Goal: Task Accomplishment & Management: Use online tool/utility

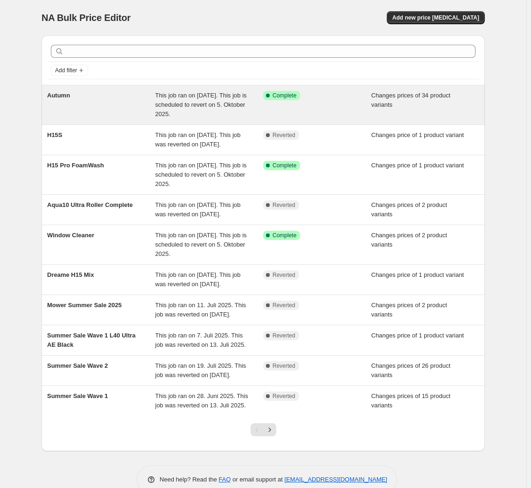
click at [54, 104] on div "Autumn" at bounding box center [101, 105] width 108 height 28
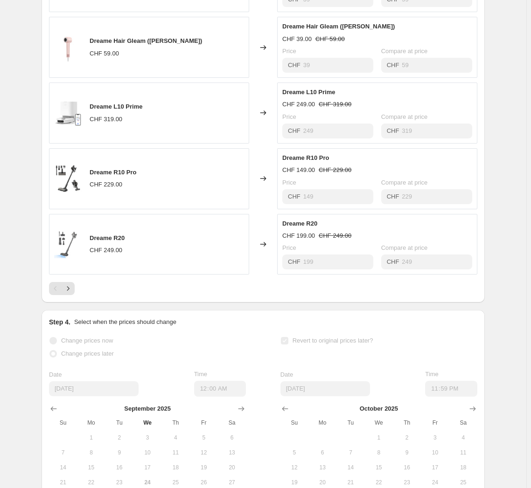
scroll to position [416, 0]
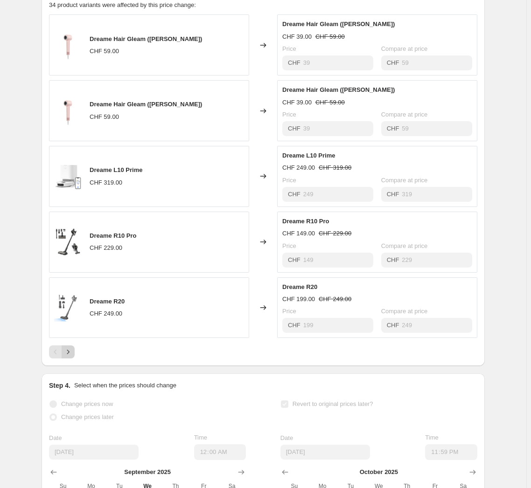
click at [68, 359] on button "Next" at bounding box center [68, 352] width 13 height 13
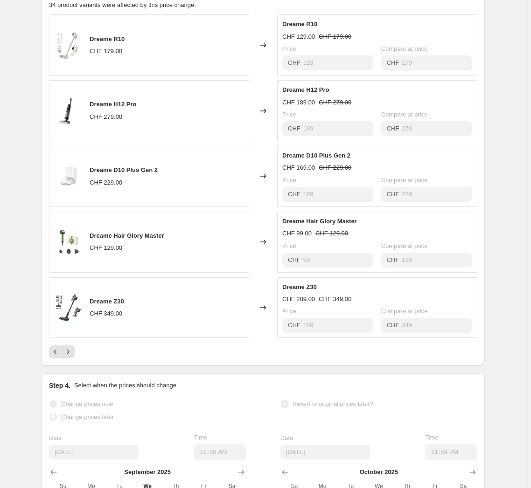
click at [72, 366] on div "PRICE CHANGE RECAP 34 product variants were affected by this price change: Drea…" at bounding box center [263, 174] width 443 height 384
click at [71, 366] on div "PRICE CHANGE RECAP 34 product variants were affected by this price change: Drea…" at bounding box center [263, 174] width 443 height 384
click at [69, 357] on icon "Next" at bounding box center [67, 351] width 9 height 9
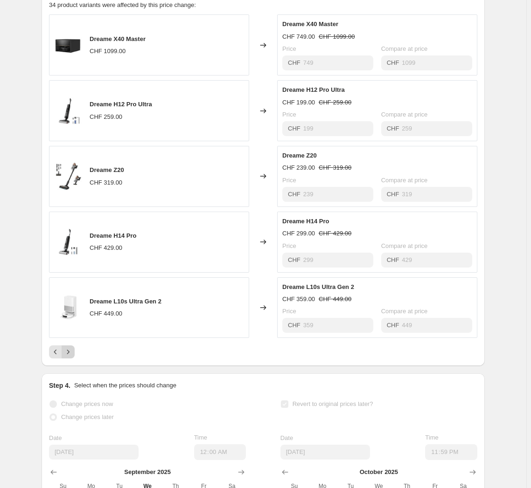
click at [70, 357] on icon "Next" at bounding box center [67, 351] width 9 height 9
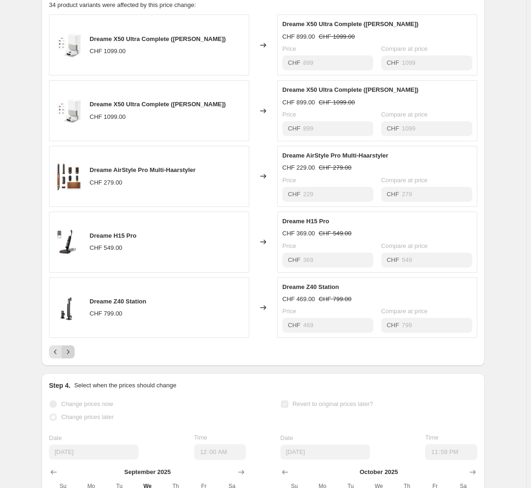
click at [72, 359] on button "Next" at bounding box center [68, 352] width 13 height 13
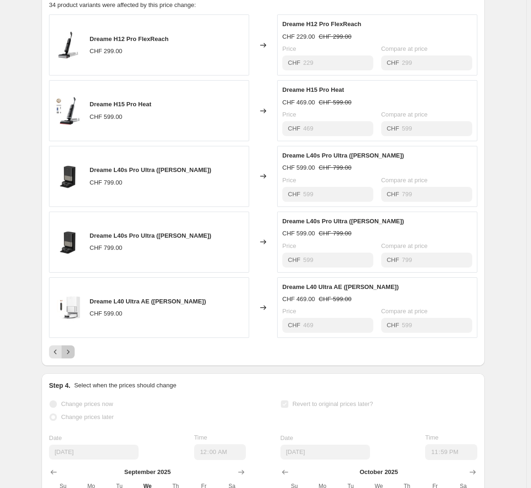
click at [72, 359] on button "Next" at bounding box center [68, 352] width 13 height 13
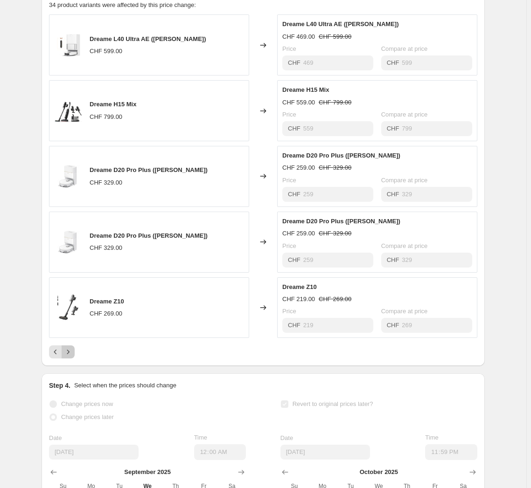
click at [72, 359] on button "Next" at bounding box center [68, 352] width 13 height 13
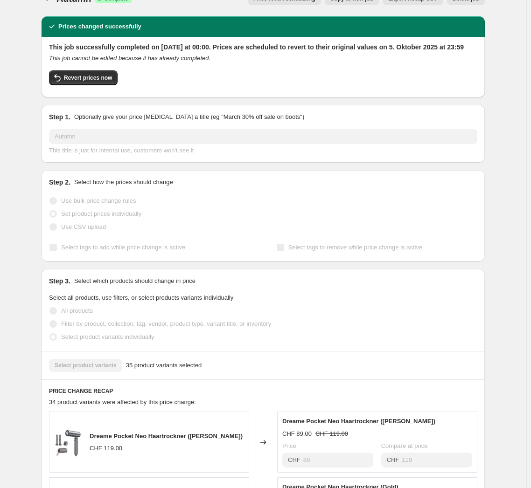
scroll to position [0, 0]
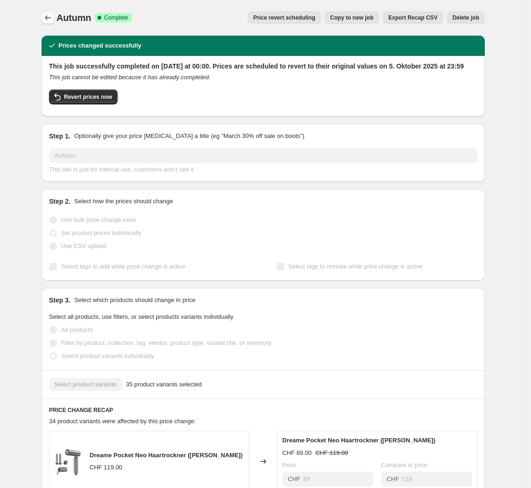
click at [49, 23] on button "Price change jobs" at bounding box center [48, 17] width 13 height 13
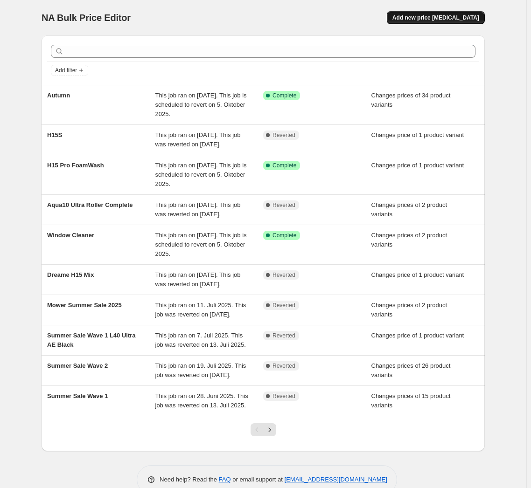
click at [429, 16] on span "Add new price [MEDICAL_DATA]" at bounding box center [435, 17] width 87 height 7
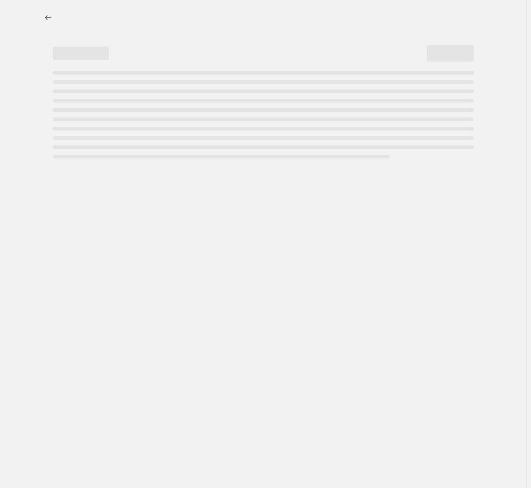
select select "percentage"
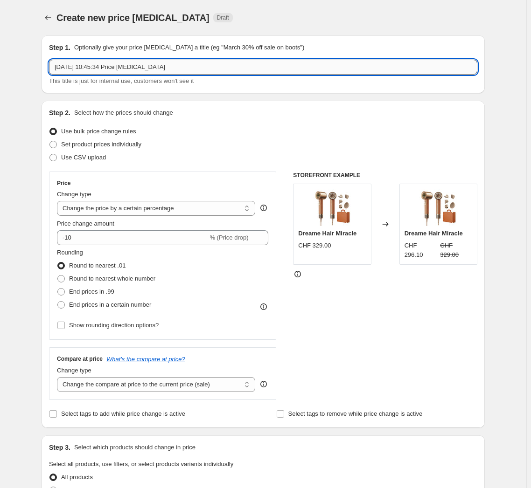
click at [149, 71] on input "24. Sept. 2025, 10:45:34 Price change job" at bounding box center [263, 67] width 428 height 15
click at [124, 66] on input "Amtrix 10 Ultra" at bounding box center [263, 67] width 428 height 15
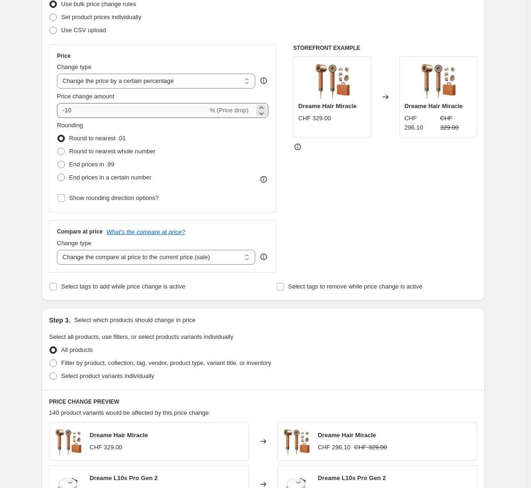
scroll to position [42, 0]
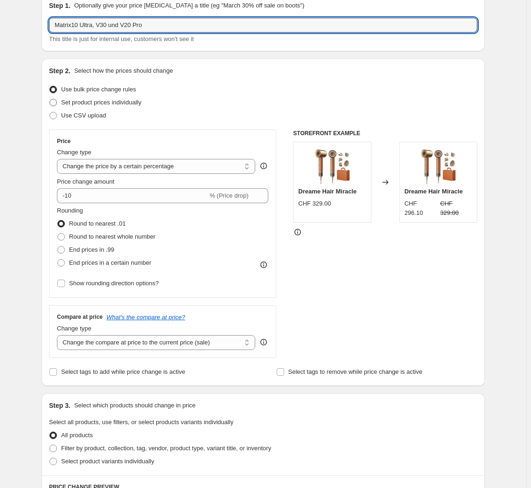
type input "Matrix10 Ultra, V30 und V20 Pro"
click at [57, 104] on span at bounding box center [52, 102] width 7 height 7
click at [50, 99] on input "Set product prices individually" at bounding box center [49, 99] width 0 height 0
radio input "true"
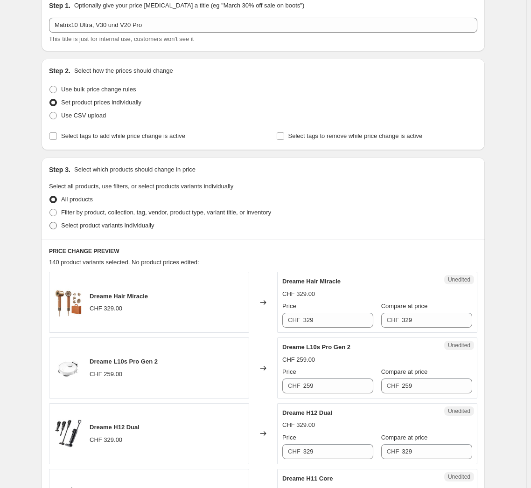
click at [69, 227] on span "Select product variants individually" at bounding box center [107, 225] width 93 height 7
click at [50, 222] on input "Select product variants individually" at bounding box center [49, 222] width 0 height 0
radio input "true"
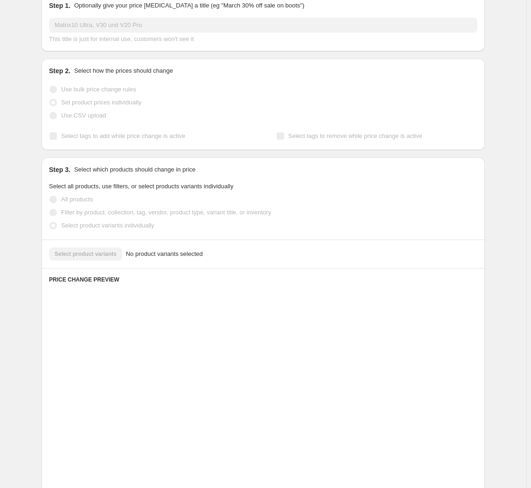
scroll to position [1, 0]
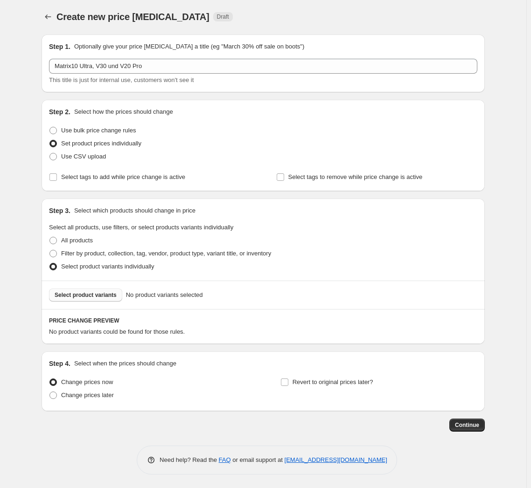
click at [108, 299] on button "Select product variants" at bounding box center [85, 295] width 73 height 13
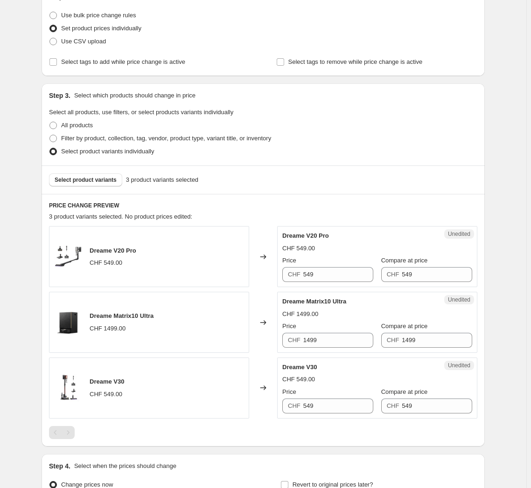
scroll to position [128, 0]
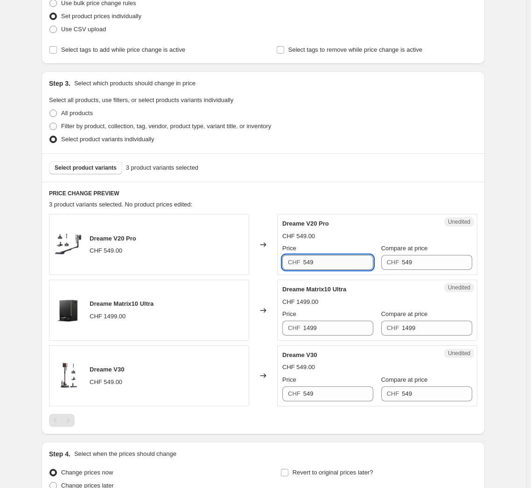
click at [352, 269] on input "549" at bounding box center [338, 262] width 70 height 15
type input "469"
click at [322, 330] on input "1499" at bounding box center [338, 328] width 70 height 15
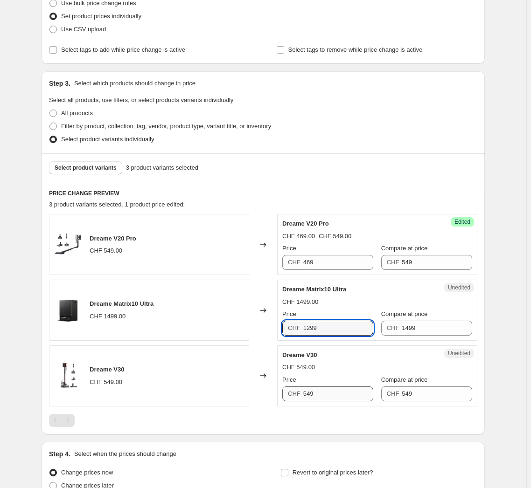
type input "1299"
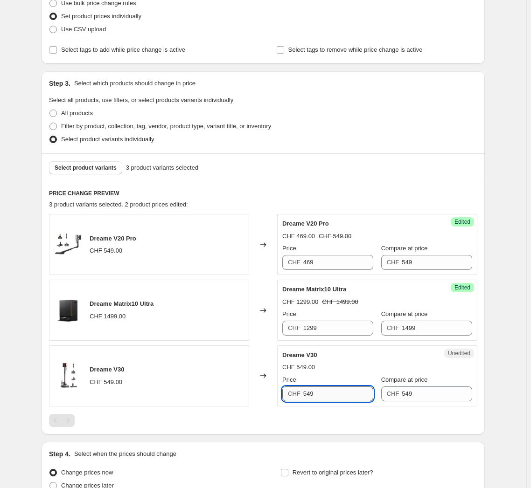
click at [355, 396] on input "549" at bounding box center [338, 394] width 70 height 15
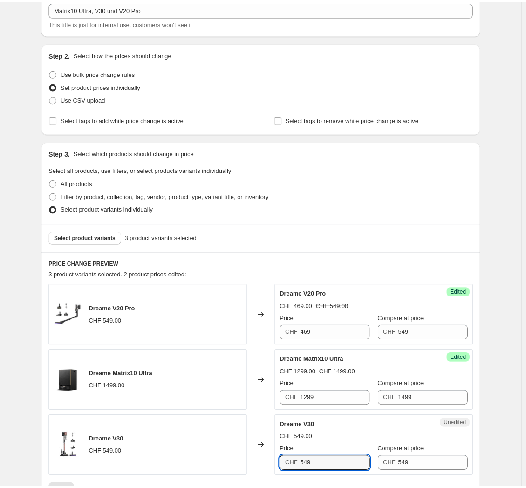
scroll to position [0, 0]
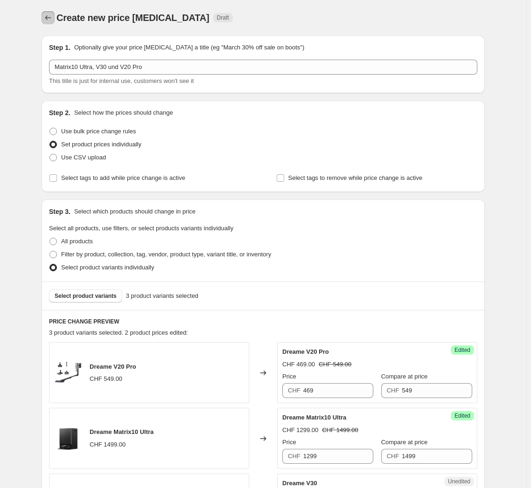
click at [52, 14] on icon "Price change jobs" at bounding box center [47, 17] width 9 height 9
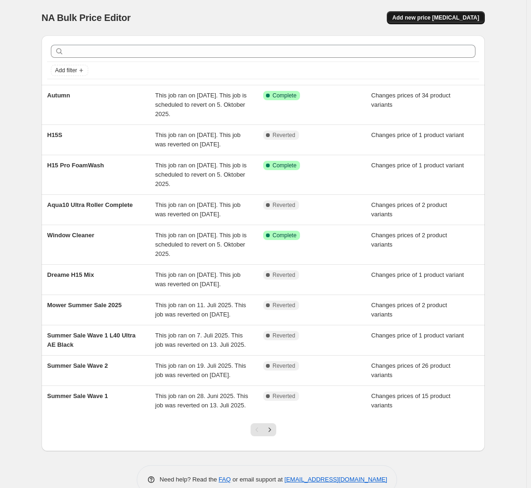
click at [444, 19] on span "Add new price [MEDICAL_DATA]" at bounding box center [435, 17] width 87 height 7
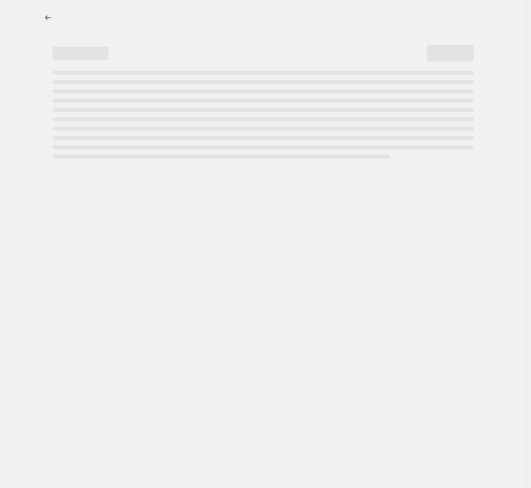
select select "percentage"
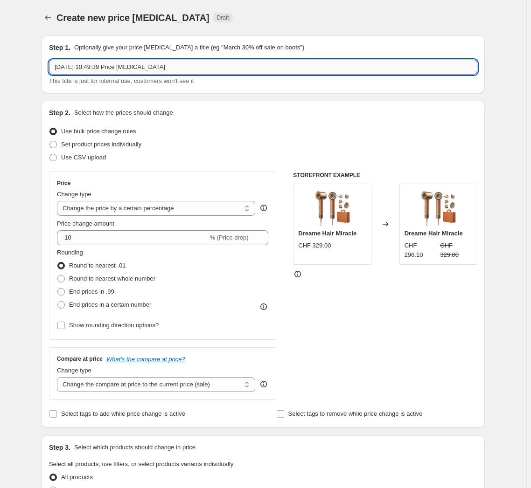
drag, startPoint x: 174, startPoint y: 64, endPoint x: 176, endPoint y: 69, distance: 5.0
click at [174, 65] on input "[DATE] 10:49:39 Price [MEDICAL_DATA]" at bounding box center [263, 67] width 428 height 15
type input "A"
type input "Matrix10 Ultra, V30 und V20 Pro"
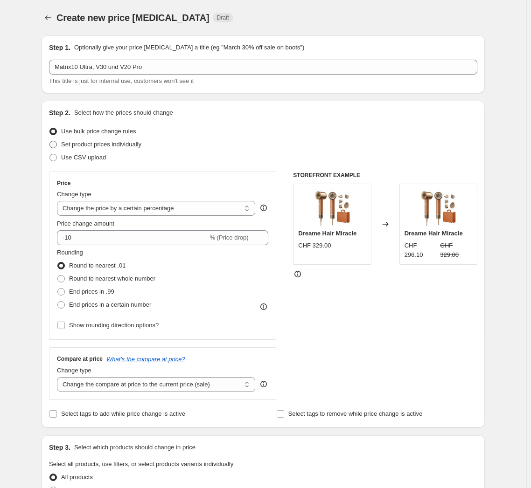
click at [76, 141] on span "Set product prices individually" at bounding box center [101, 144] width 80 height 7
click at [50, 141] on input "Set product prices individually" at bounding box center [49, 141] width 0 height 0
radio input "true"
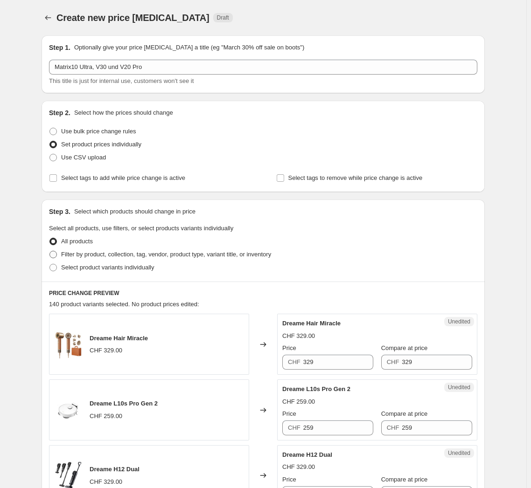
click at [134, 255] on span "Filter by product, collection, tag, vendor, product type, variant title, or inv…" at bounding box center [166, 254] width 210 height 7
click at [50, 251] on input "Filter by product, collection, tag, vendor, product type, variant title, or inv…" at bounding box center [49, 251] width 0 height 0
radio input "true"
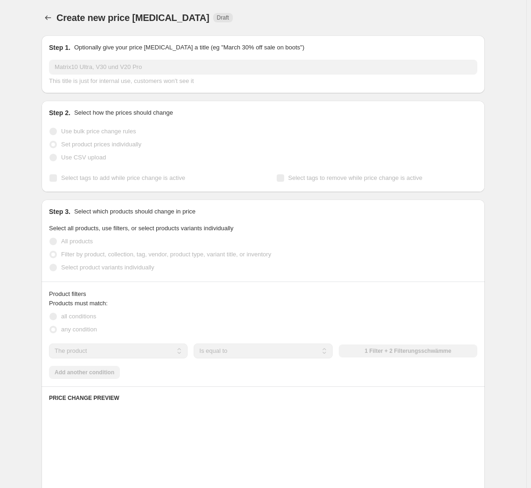
click at [122, 269] on span "Select product variants individually" at bounding box center [107, 267] width 93 height 7
click at [50, 264] on input "Select product variants individually" at bounding box center [49, 264] width 0 height 0
radio input "true"
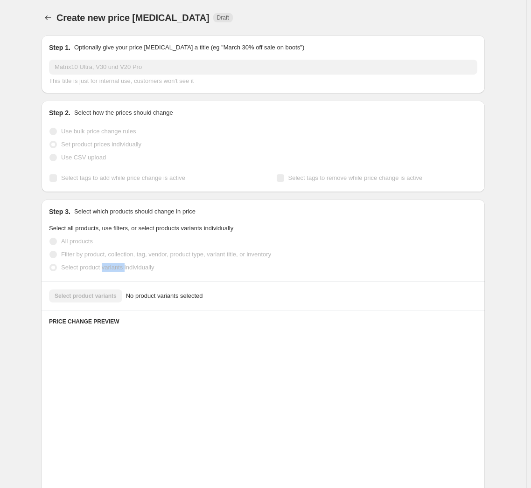
click at [122, 269] on span "Select product variants individually" at bounding box center [107, 267] width 93 height 7
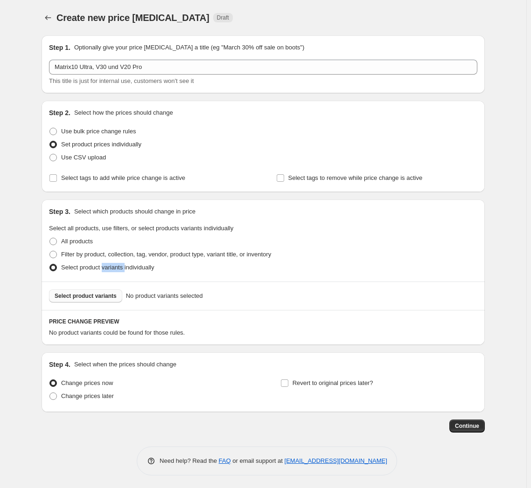
click at [102, 298] on span "Select product variants" at bounding box center [86, 295] width 62 height 7
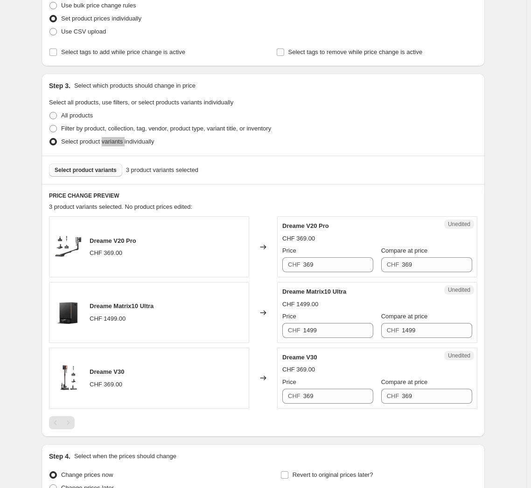
scroll to position [127, 0]
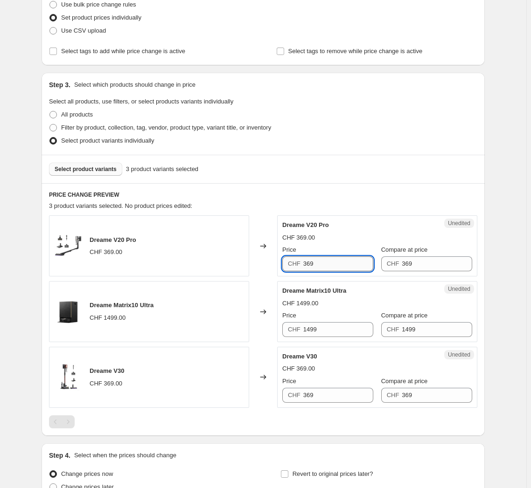
click at [353, 269] on input "369" at bounding box center [338, 263] width 70 height 15
type input "339"
click at [326, 394] on input "369" at bounding box center [338, 395] width 70 height 15
click at [90, 367] on div "Dreame V30 CHF 369.00" at bounding box center [149, 377] width 200 height 61
click at [100, 370] on span "Dreame V30" at bounding box center [107, 370] width 35 height 7
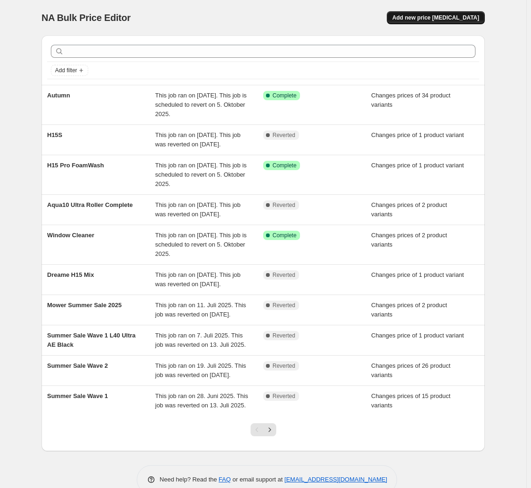
click at [428, 17] on span "Add new price [MEDICAL_DATA]" at bounding box center [435, 17] width 87 height 7
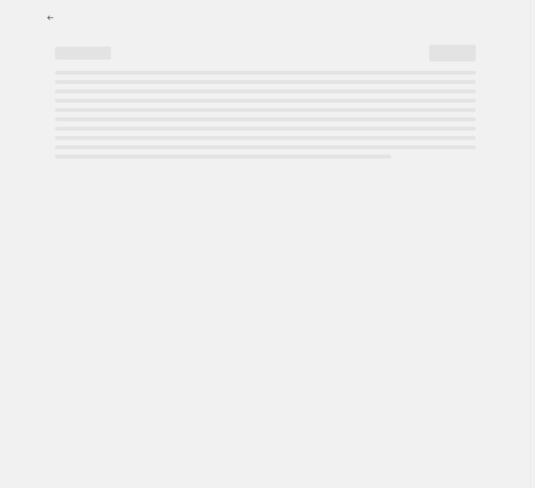
select select "percentage"
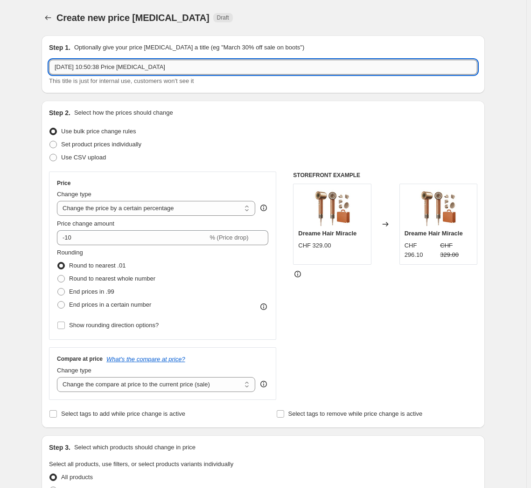
click at [245, 62] on input "24. Sept. 2025, 10:50:38 Price change job" at bounding box center [263, 67] width 428 height 15
click at [230, 74] on input "M" at bounding box center [263, 67] width 428 height 15
type input "Matrix10 Ultra, V30 und V20 Pro"
click at [118, 145] on span "Set product prices individually" at bounding box center [101, 144] width 80 height 7
click at [50, 141] on input "Set product prices individually" at bounding box center [49, 141] width 0 height 0
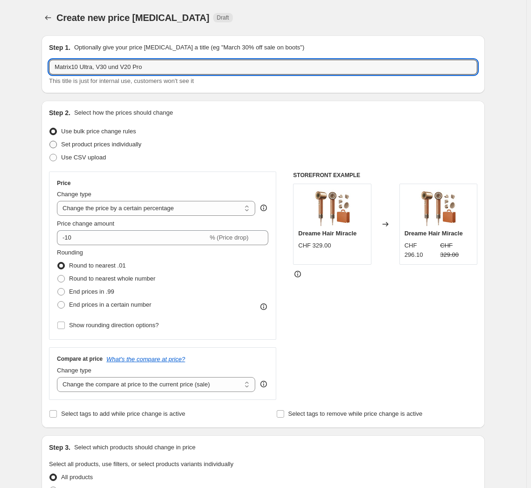
radio input "true"
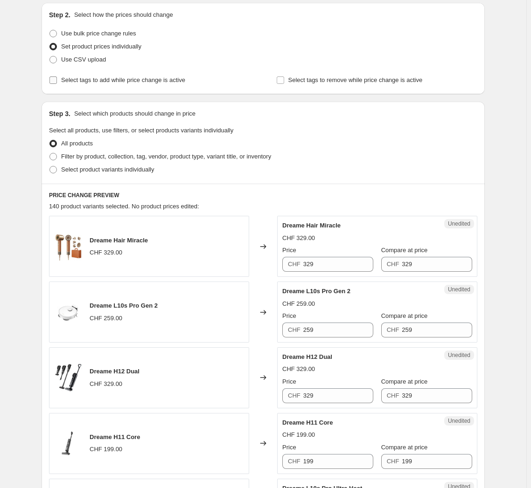
scroll to position [169, 0]
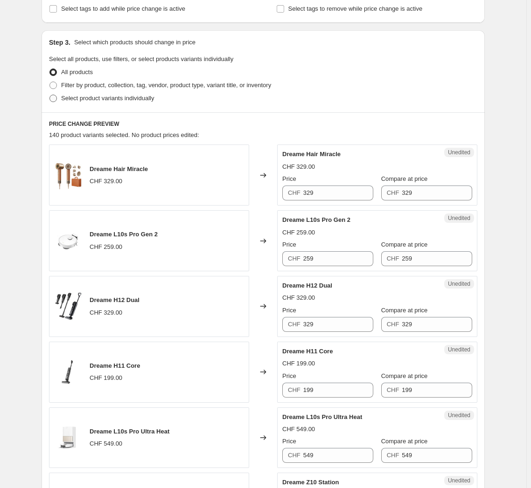
click at [106, 101] on span "Select product variants individually" at bounding box center [107, 98] width 93 height 7
click at [50, 95] on input "Select product variants individually" at bounding box center [49, 95] width 0 height 0
radio input "true"
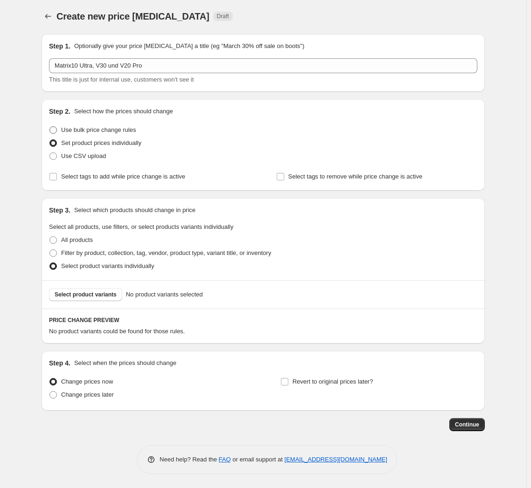
scroll to position [1, 0]
click at [92, 127] on span "Use bulk price change rules" at bounding box center [98, 130] width 75 height 7
click at [50, 127] on input "Use bulk price change rules" at bounding box center [49, 127] width 0 height 0
radio input "true"
select select "percentage"
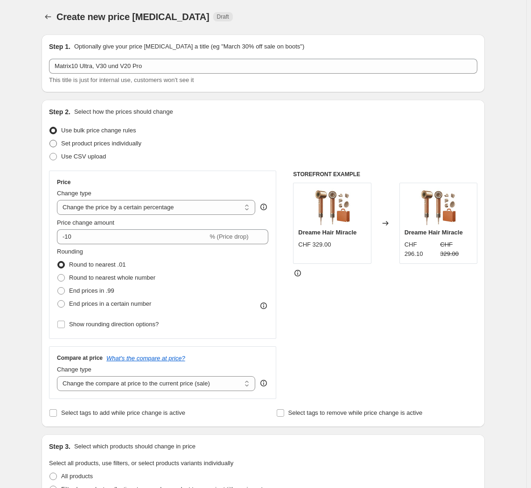
click at [92, 143] on span "Set product prices individually" at bounding box center [101, 143] width 80 height 7
click at [50, 140] on input "Set product prices individually" at bounding box center [49, 140] width 0 height 0
radio input "true"
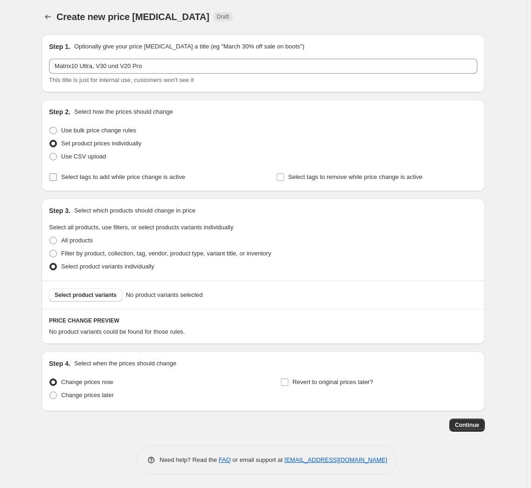
click at [97, 180] on span "Select tags to add while price change is active" at bounding box center [123, 176] width 124 height 7
click at [57, 180] on input "Select tags to add while price change is active" at bounding box center [52, 176] width 7 height 7
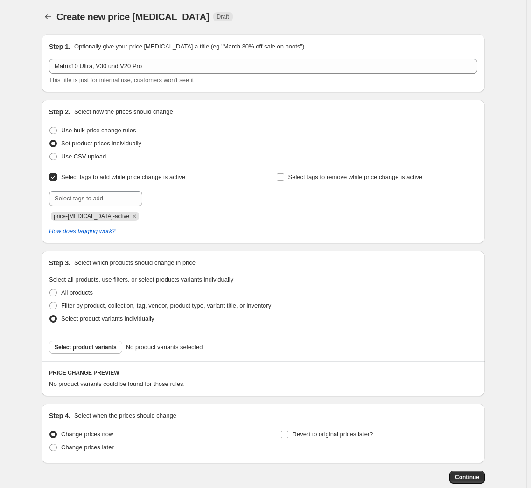
click at [97, 180] on span "Select tags to add while price change is active" at bounding box center [123, 176] width 124 height 7
click at [57, 180] on input "Select tags to add while price change is active" at bounding box center [52, 176] width 7 height 7
checkbox input "false"
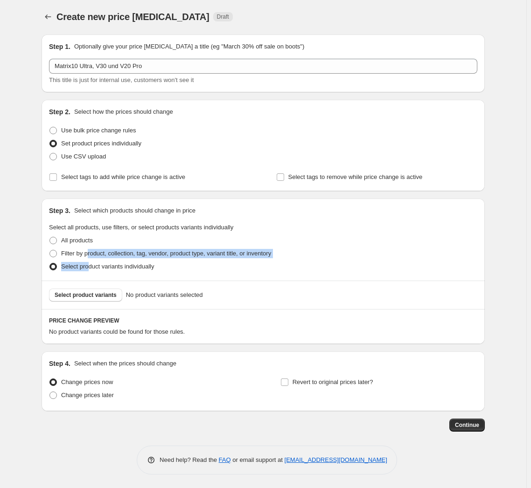
drag, startPoint x: 89, startPoint y: 256, endPoint x: 89, endPoint y: 265, distance: 9.3
click at [89, 265] on ul "All products Filter by product, collection, tag, vendor, product type, variant …" at bounding box center [263, 253] width 428 height 39
click at [90, 289] on button "Select product variants" at bounding box center [85, 295] width 73 height 13
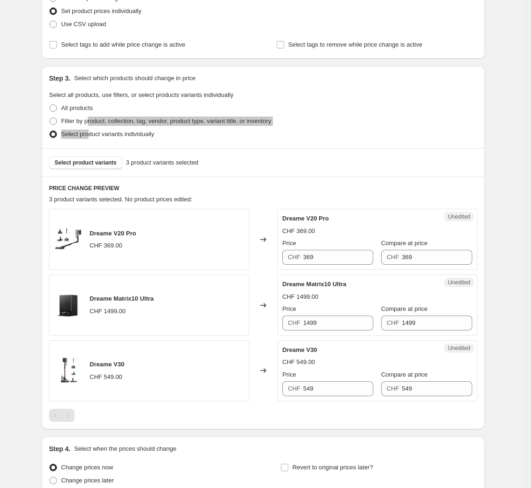
scroll to position [213, 0]
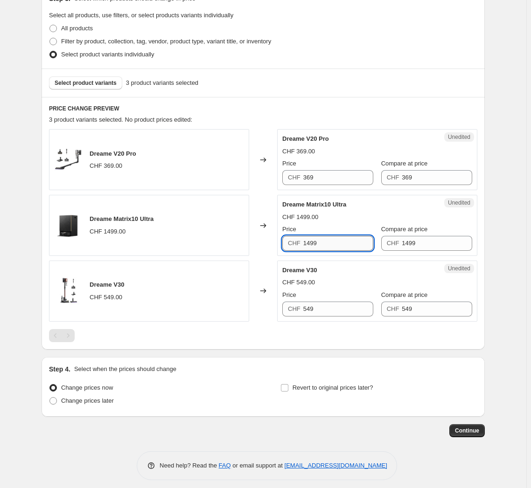
click at [336, 244] on input "1499" at bounding box center [338, 243] width 70 height 15
type input "1299"
click at [328, 167] on div "Price" at bounding box center [327, 163] width 91 height 9
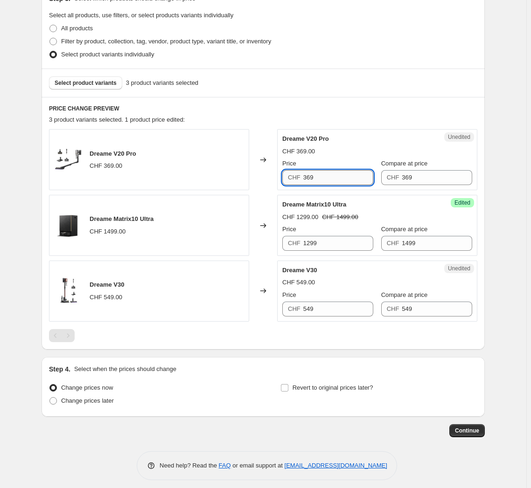
click at [327, 173] on input "369" at bounding box center [338, 177] width 70 height 15
type input "339"
click at [331, 305] on input "549" at bounding box center [338, 309] width 70 height 15
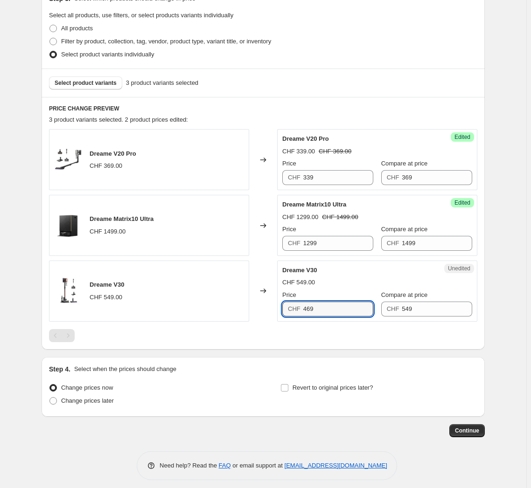
type input "469"
click at [256, 348] on div "PRICE CHANGE PREVIEW 3 product variants selected. 2 product prices edited: Drea…" at bounding box center [263, 223] width 443 height 253
click at [281, 392] on div "Change prices now Change prices later Revert to original prices later?" at bounding box center [263, 395] width 428 height 28
click at [283, 391] on span at bounding box center [284, 388] width 8 height 8
click at [284, 386] on input "Revert to original prices later?" at bounding box center [284, 387] width 7 height 7
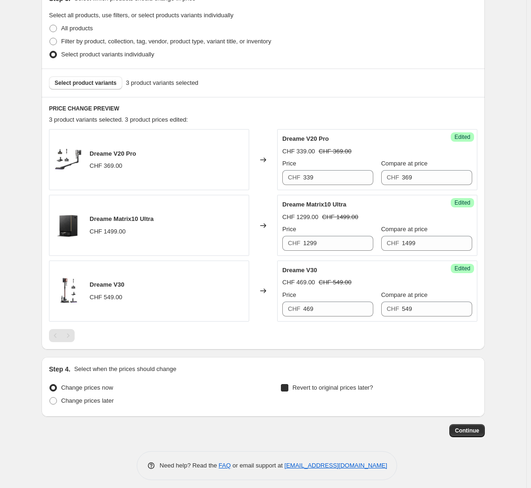
checkbox input "true"
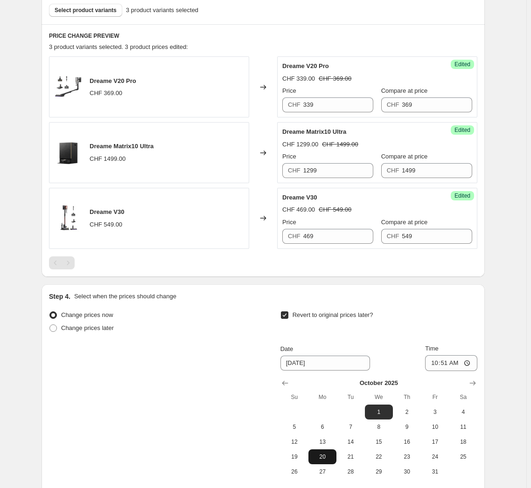
scroll to position [378, 0]
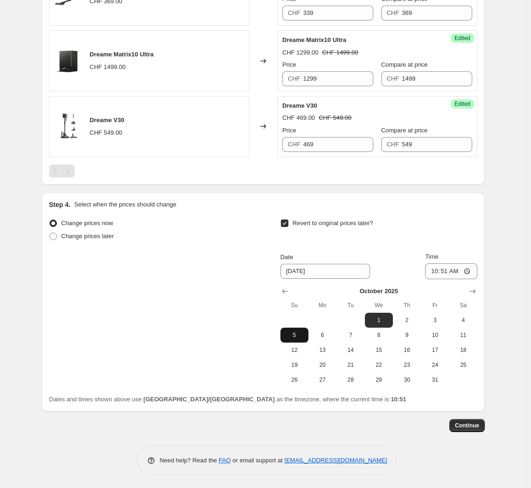
click at [293, 337] on span "5" at bounding box center [294, 335] width 21 height 7
type input "10/5/2025"
click at [447, 273] on input "10:51" at bounding box center [451, 271] width 52 height 16
type input "23:59"
drag, startPoint x: 381, startPoint y: 181, endPoint x: 386, endPoint y: 197, distance: 16.2
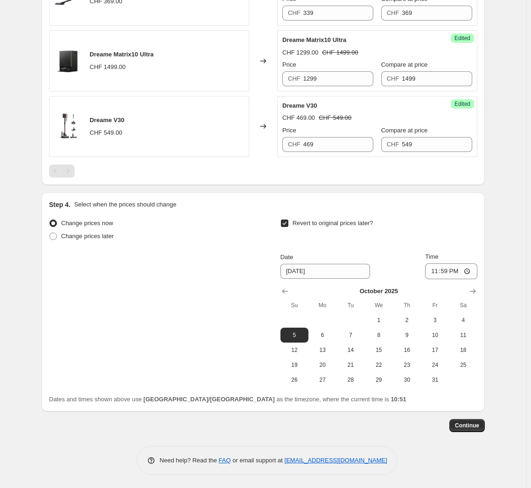
click at [381, 182] on div "PRICE CHANGE PREVIEW 3 product variants selected. 3 product prices edited: Drea…" at bounding box center [263, 58] width 443 height 253
click at [475, 423] on span "Continue" at bounding box center [467, 425] width 24 height 7
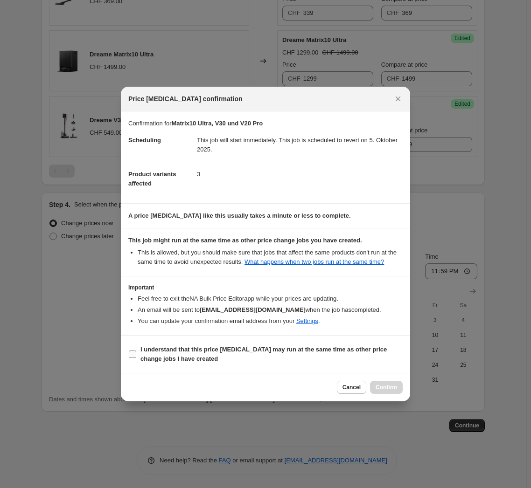
click at [187, 354] on span "I understand that this price change job may run at the same time as other price…" at bounding box center [271, 354] width 262 height 19
click at [136, 354] on input "I understand that this price change job may run at the same time as other price…" at bounding box center [132, 354] width 7 height 7
checkbox input "true"
click at [392, 390] on span "Confirm" at bounding box center [385, 387] width 21 height 7
